Goal: Information Seeking & Learning: Understand process/instructions

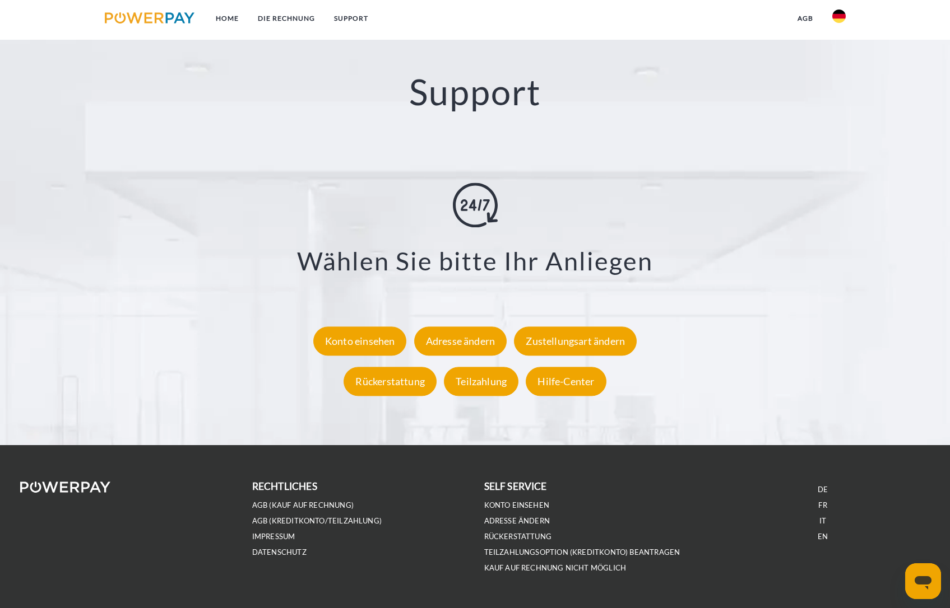
scroll to position [2065, 0]
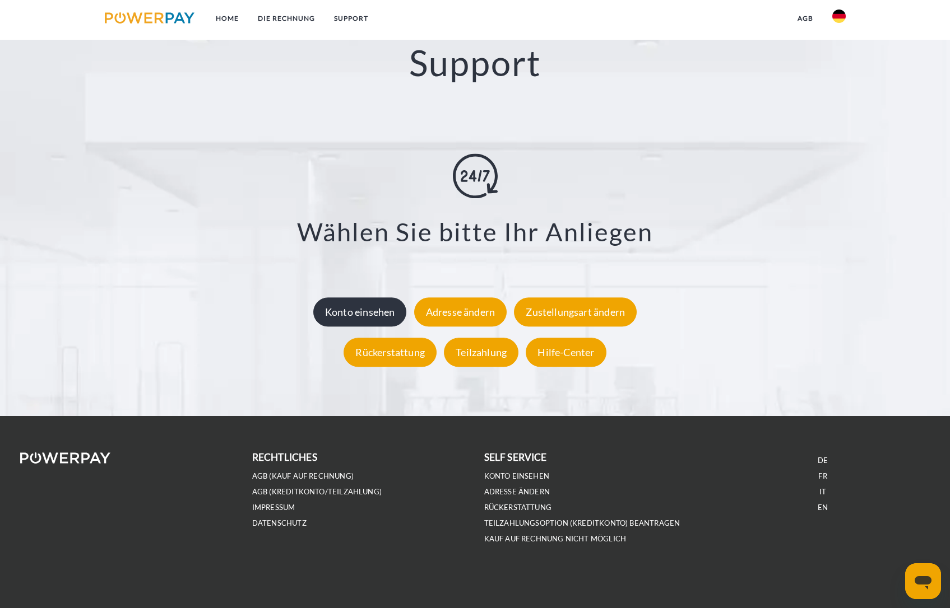
click at [361, 307] on div "Konto einsehen" at bounding box center [360, 311] width 94 height 29
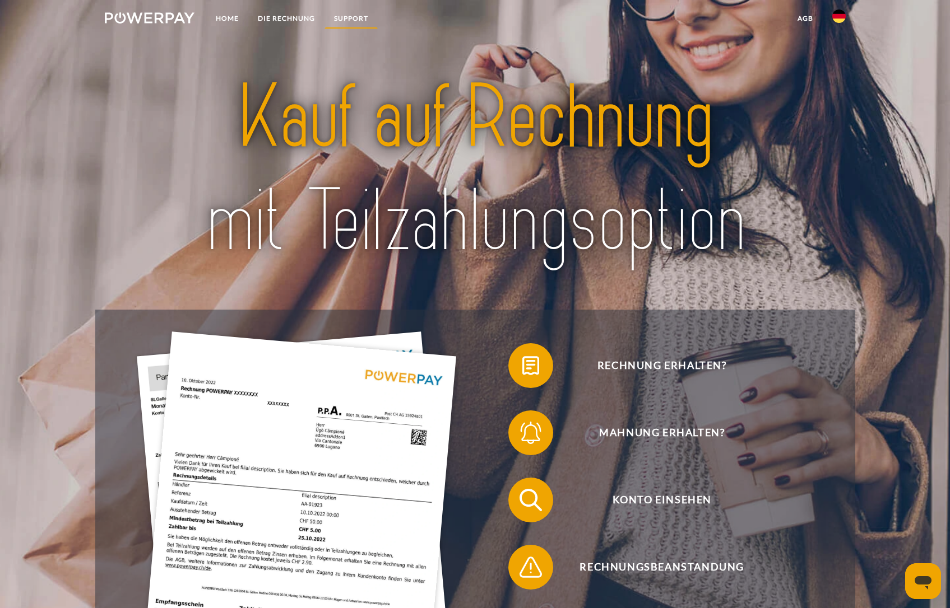
click at [347, 19] on link "SUPPORT" at bounding box center [350, 18] width 53 height 20
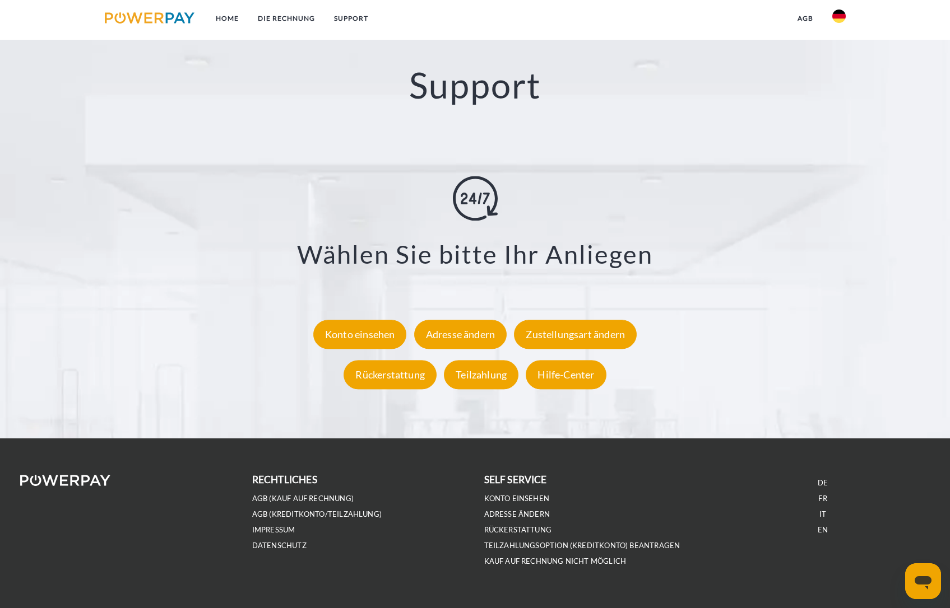
scroll to position [2050, 0]
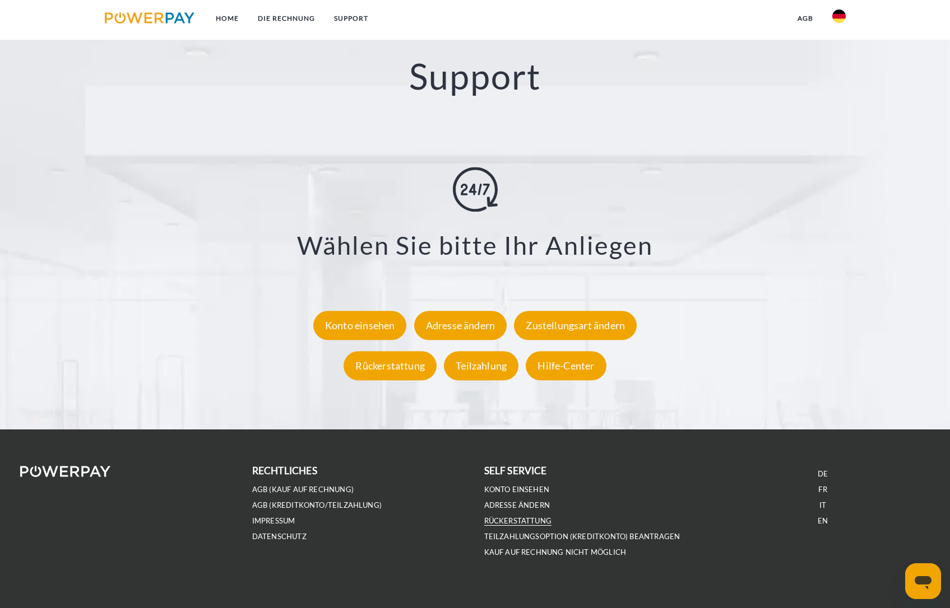
click at [533, 520] on link "Rückerstattung" at bounding box center [518, 521] width 68 height 10
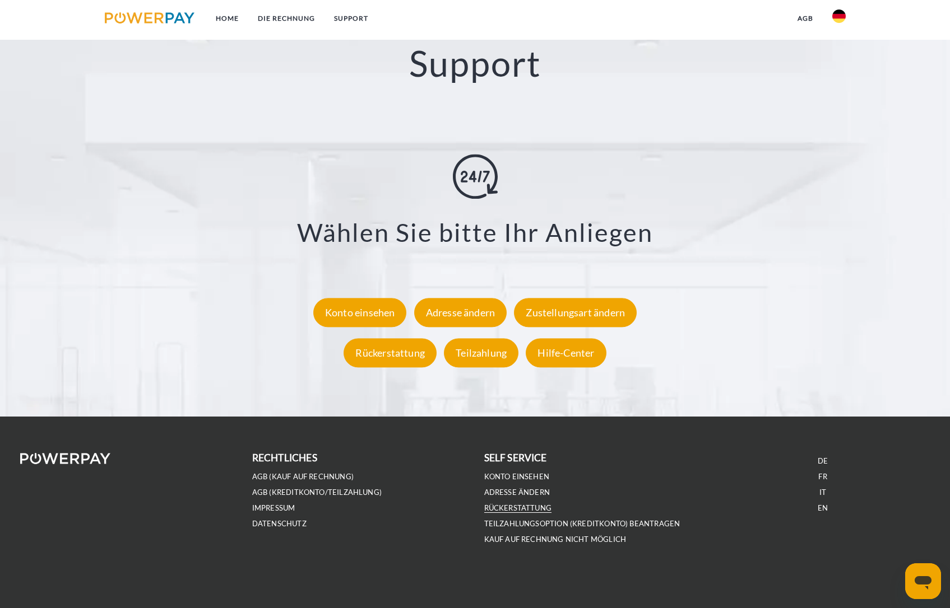
scroll to position [2065, 0]
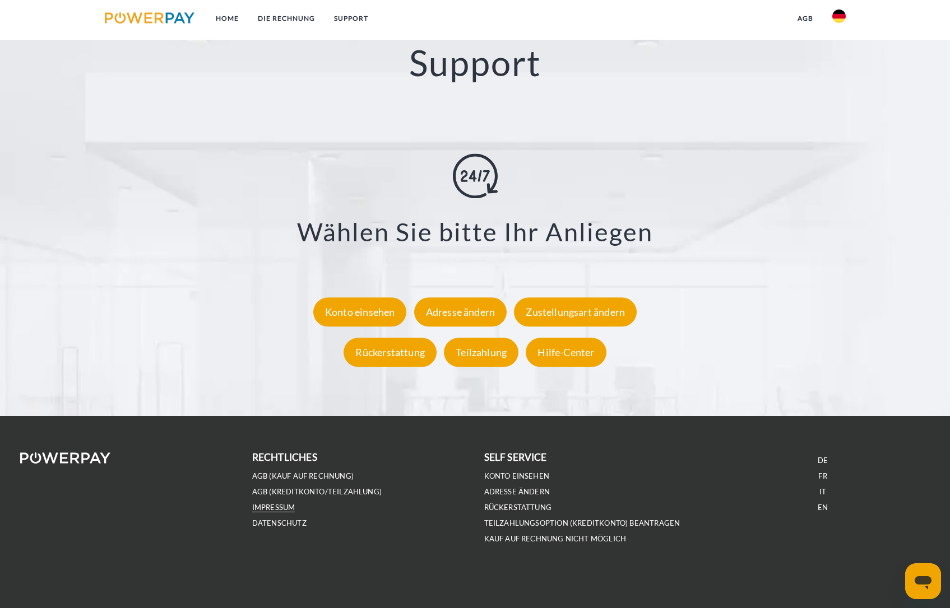
click at [281, 509] on link "IMPRESSUM" at bounding box center [273, 508] width 43 height 10
click at [407, 352] on div "Rückerstattung" at bounding box center [389, 352] width 93 height 29
